Goal: Transaction & Acquisition: Purchase product/service

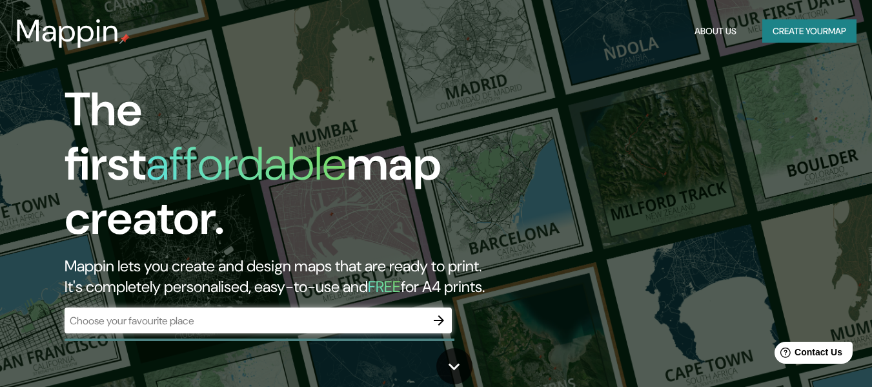
click at [339, 313] on input "text" at bounding box center [246, 320] width 362 height 15
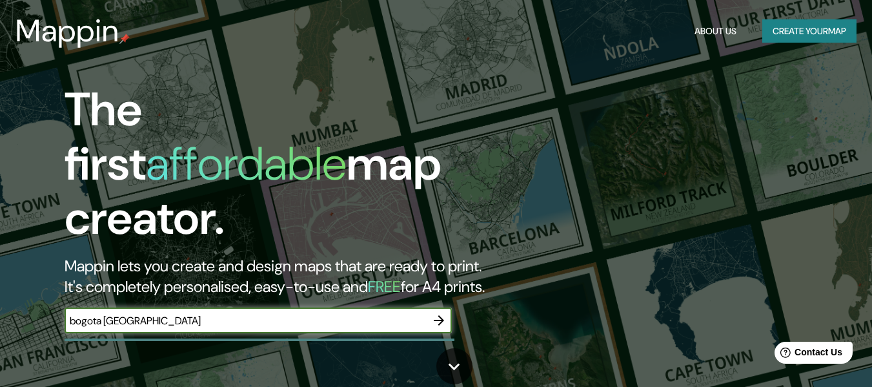
type input "bogota [GEOGRAPHIC_DATA]"
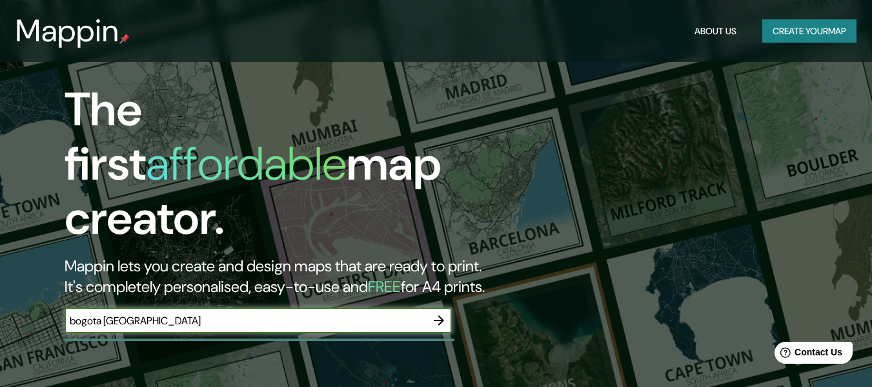
scroll to position [65, 0]
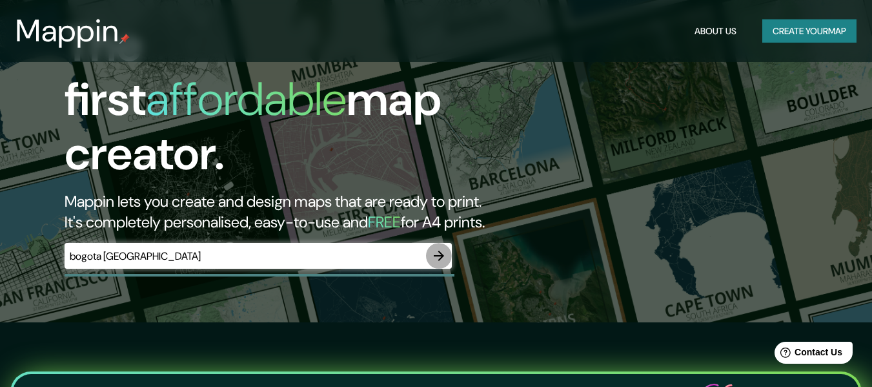
click at [445, 248] on icon "button" at bounding box center [438, 255] width 15 height 15
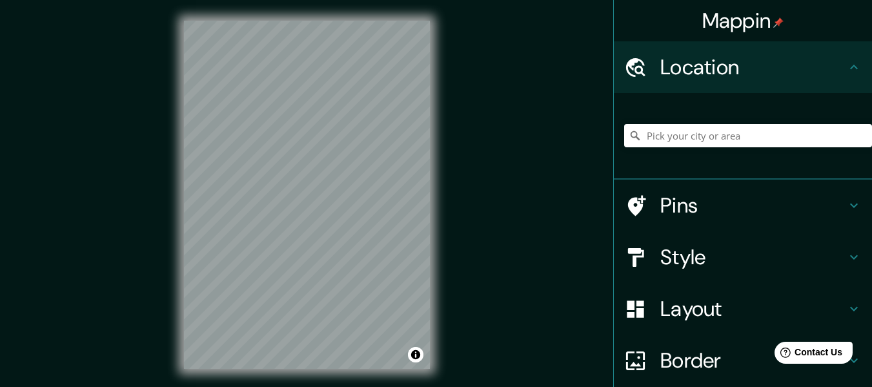
click at [167, 311] on div "© Mapbox © OpenStreetMap Improve this map" at bounding box center [306, 194] width 287 height 389
click at [817, 207] on h4 "Pins" at bounding box center [754, 205] width 186 height 26
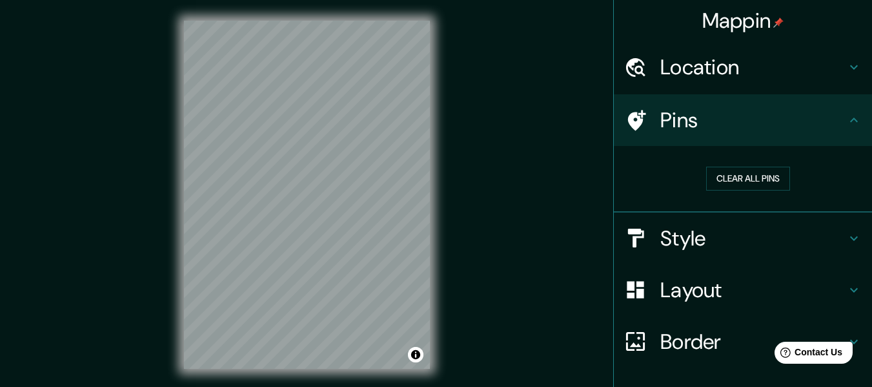
click at [819, 238] on h4 "Style" at bounding box center [754, 238] width 186 height 26
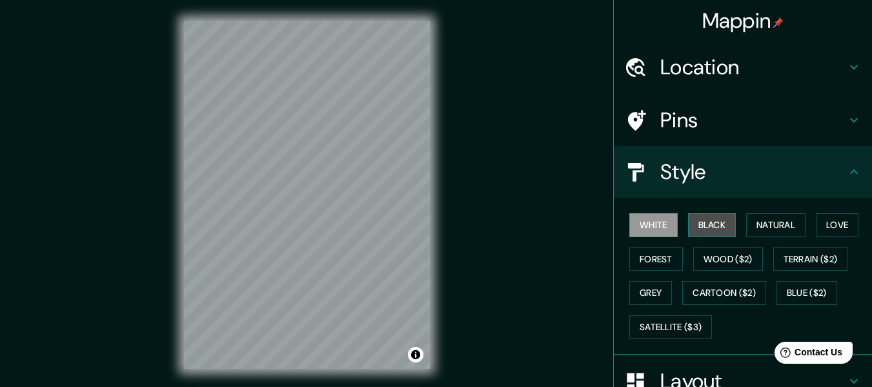
click at [710, 227] on button "Black" at bounding box center [712, 225] width 48 height 24
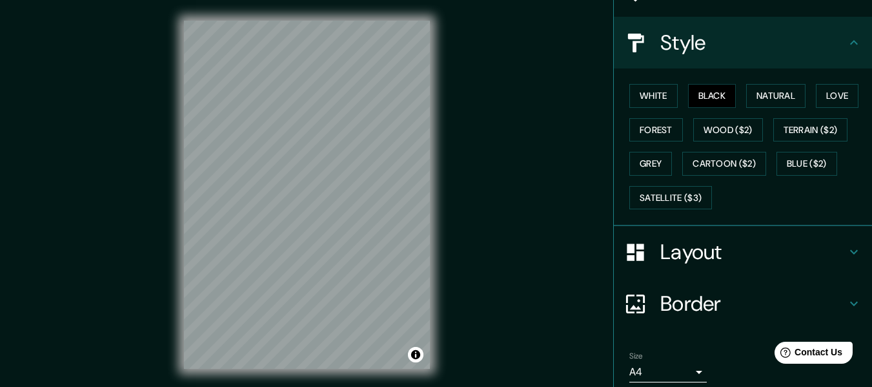
scroll to position [180, 0]
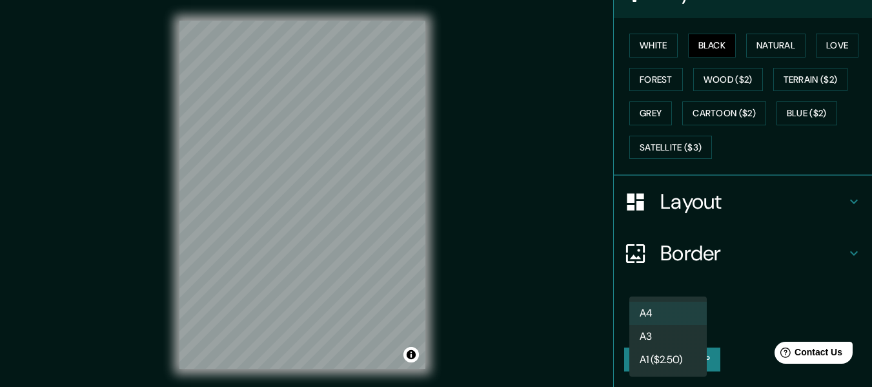
click at [679, 323] on body "Mappin Location Pins Style White Black Natural Love Forest Wood ($2) Terrain ($…" at bounding box center [436, 193] width 872 height 387
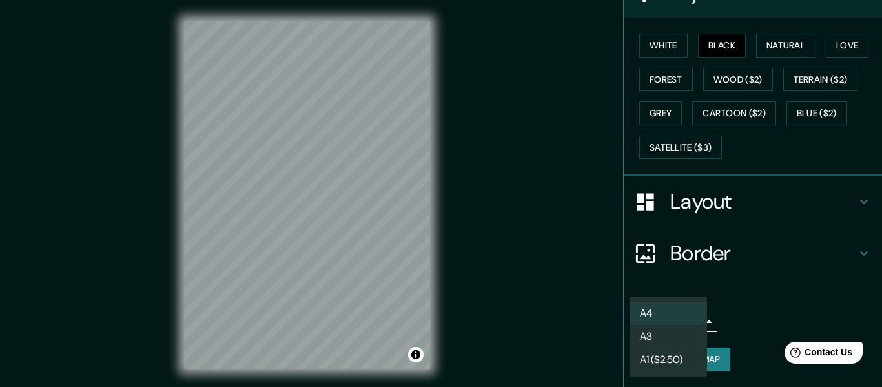
click at [727, 333] on div at bounding box center [441, 193] width 882 height 387
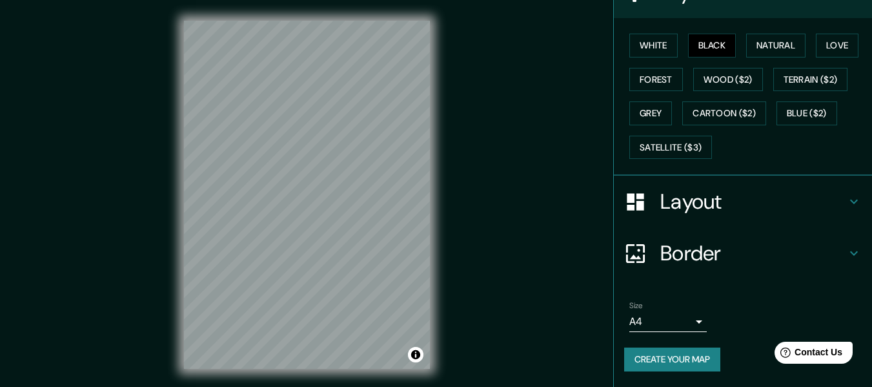
click at [369, 372] on div "© Mapbox © OpenStreetMap Improve this map" at bounding box center [306, 194] width 287 height 389
click at [654, 43] on button "White" at bounding box center [654, 46] width 48 height 24
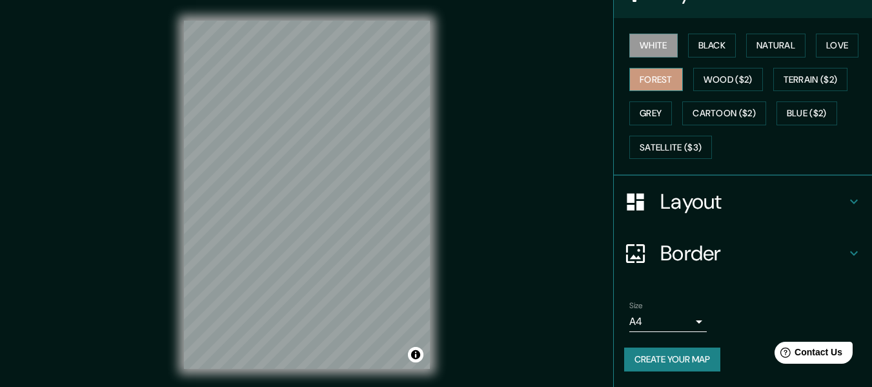
click at [650, 77] on button "Forest" at bounding box center [657, 80] width 54 height 24
click at [635, 112] on button "Grey" at bounding box center [651, 113] width 43 height 24
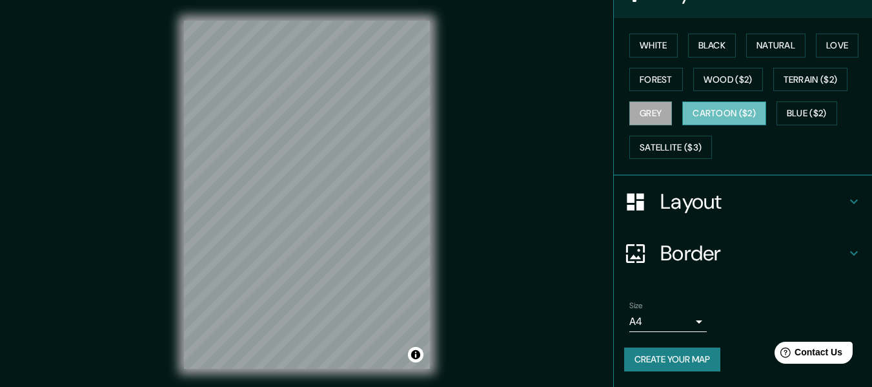
click at [688, 118] on button "Cartoon ($2)" at bounding box center [725, 113] width 84 height 24
drag, startPoint x: 750, startPoint y: 118, endPoint x: 774, endPoint y: 147, distance: 37.7
click at [774, 147] on div "White Black Natural Love Forest Wood ($2) Terrain ($2) Grey Cartoon ($2) Blue (…" at bounding box center [748, 96] width 248 height 136
click at [769, 36] on button "Natural" at bounding box center [776, 46] width 59 height 24
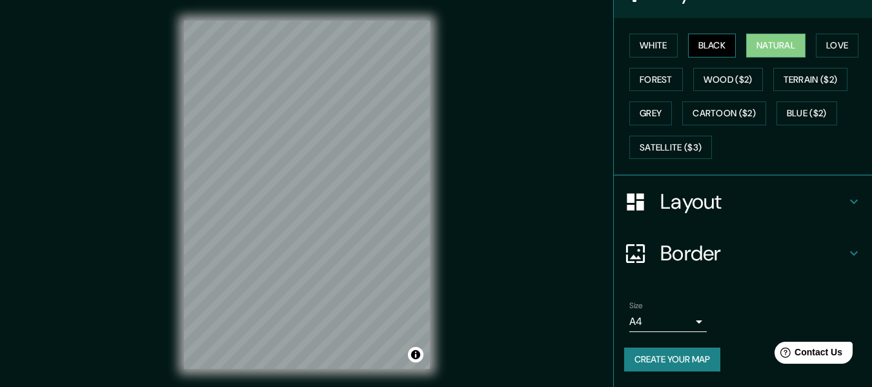
click at [688, 43] on button "Black" at bounding box center [712, 46] width 48 height 24
click at [651, 46] on button "White" at bounding box center [654, 46] width 48 height 24
click at [762, 48] on button "Natural" at bounding box center [776, 46] width 59 height 24
click at [834, 45] on button "Love" at bounding box center [837, 46] width 43 height 24
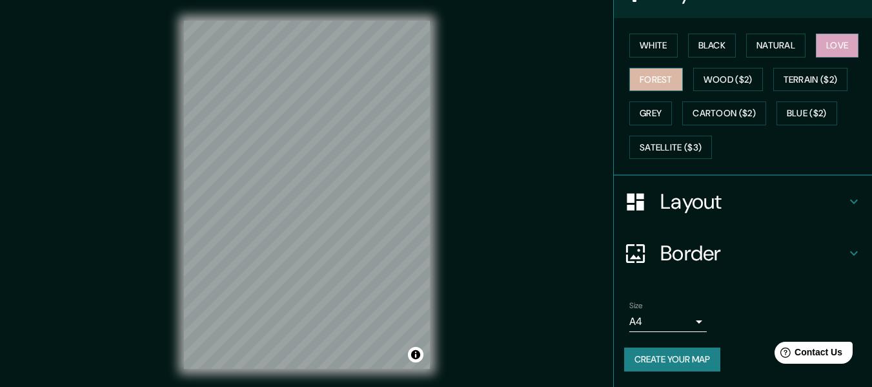
click at [661, 70] on button "Forest" at bounding box center [657, 80] width 54 height 24
